Goal: Task Accomplishment & Management: Use online tool/utility

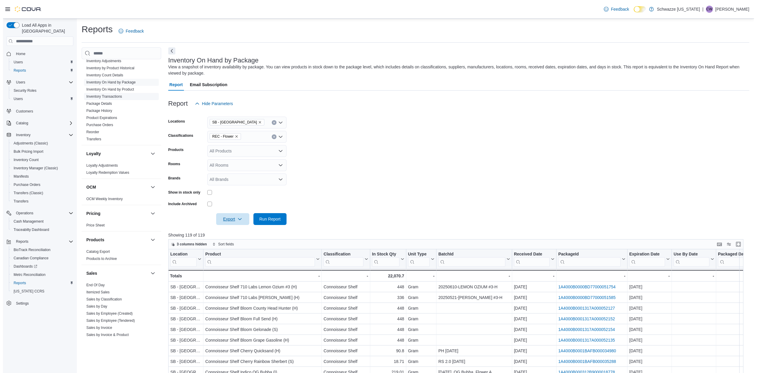
scroll to position [237, 0]
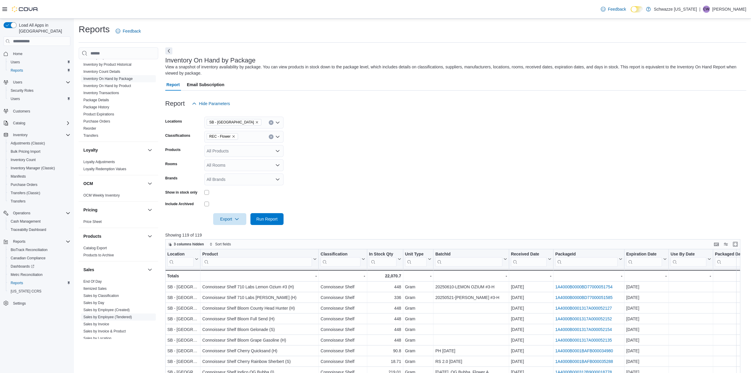
click at [121, 316] on link "Sales by Employee (Tendered)" at bounding box center [107, 317] width 48 height 4
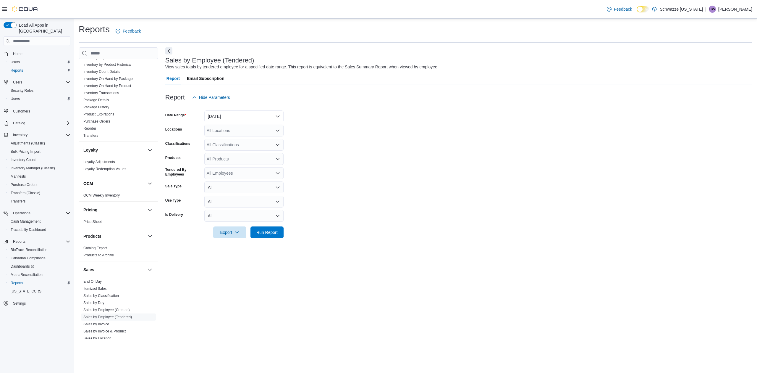
click at [249, 121] on button "[DATE]" at bounding box center [243, 116] width 79 height 12
click at [358, 146] on form "Date Range Yesterday Locations All Locations Classifications All Classification…" at bounding box center [458, 170] width 587 height 135
click at [259, 133] on div "All Locations" at bounding box center [243, 130] width 79 height 12
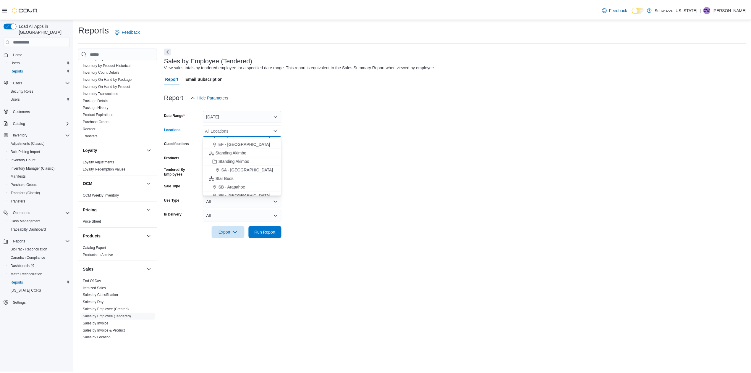
scroll to position [79, 0]
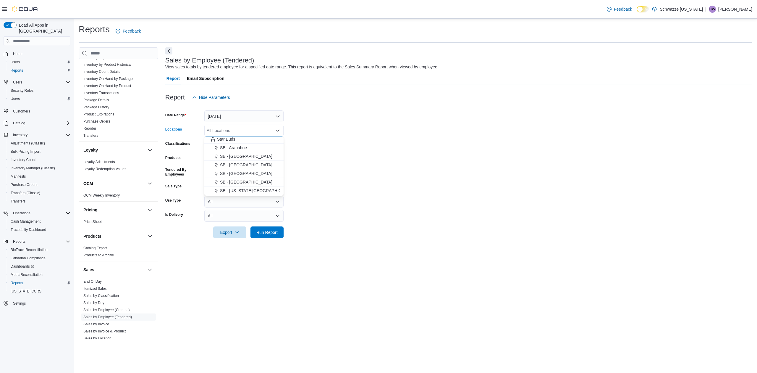
click at [234, 165] on span "SB - Belmar" at bounding box center [246, 165] width 52 height 6
click at [269, 229] on span "Run Report" at bounding box center [266, 232] width 21 height 6
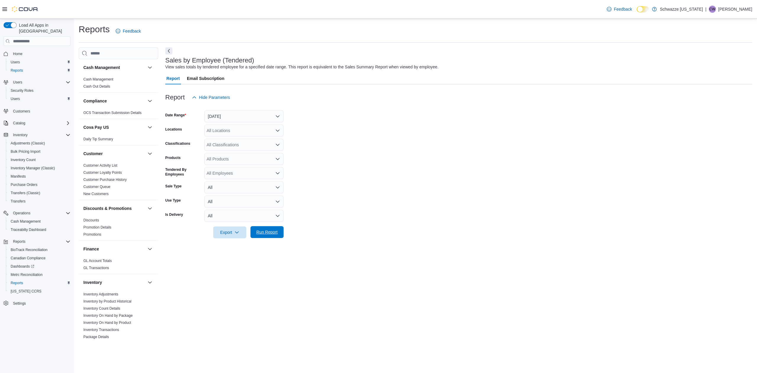
click at [266, 231] on span "Run Report" at bounding box center [266, 232] width 21 height 6
